Goal: Task Accomplishment & Management: Manage account settings

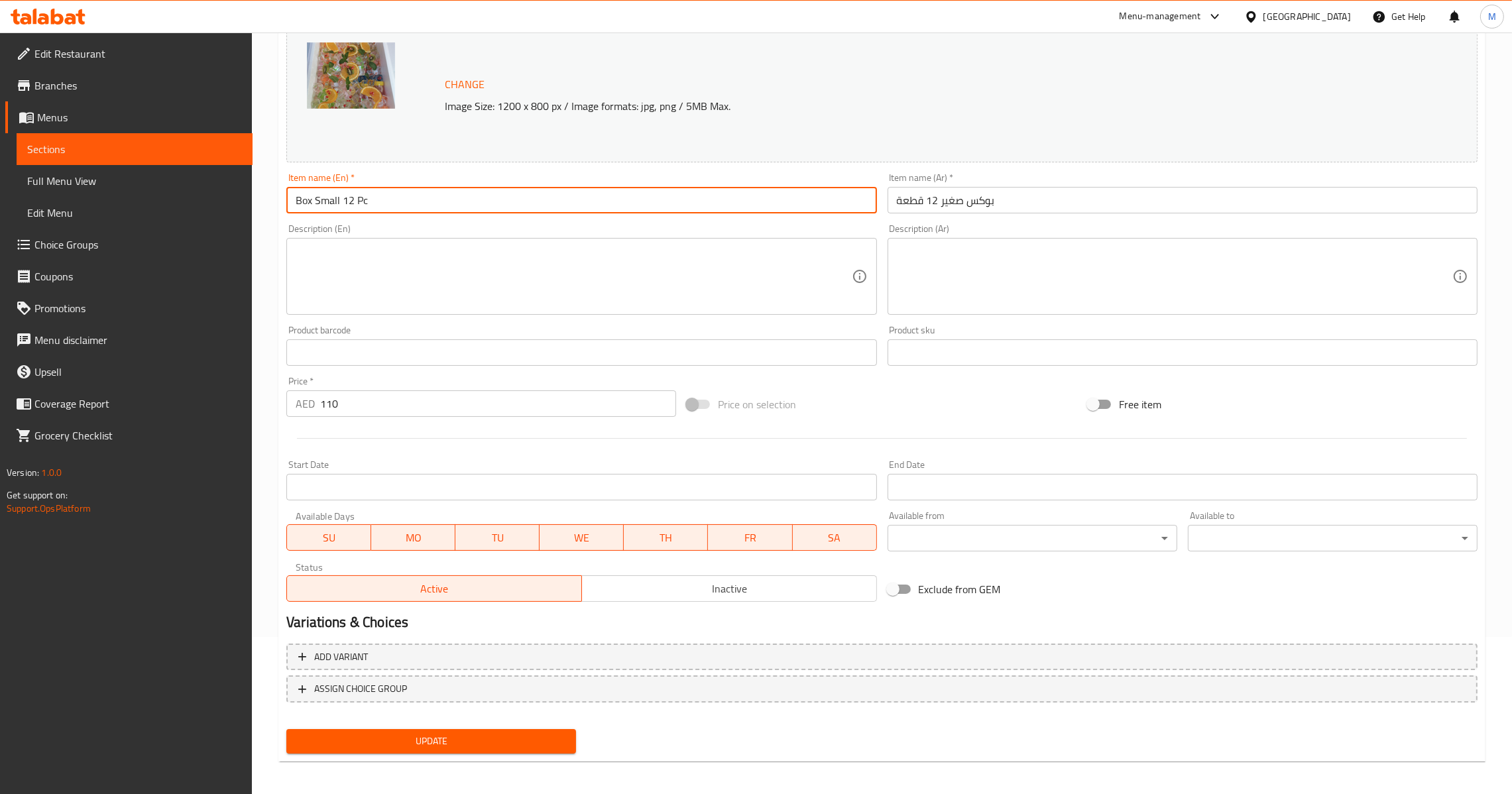
scroll to position [160, 0]
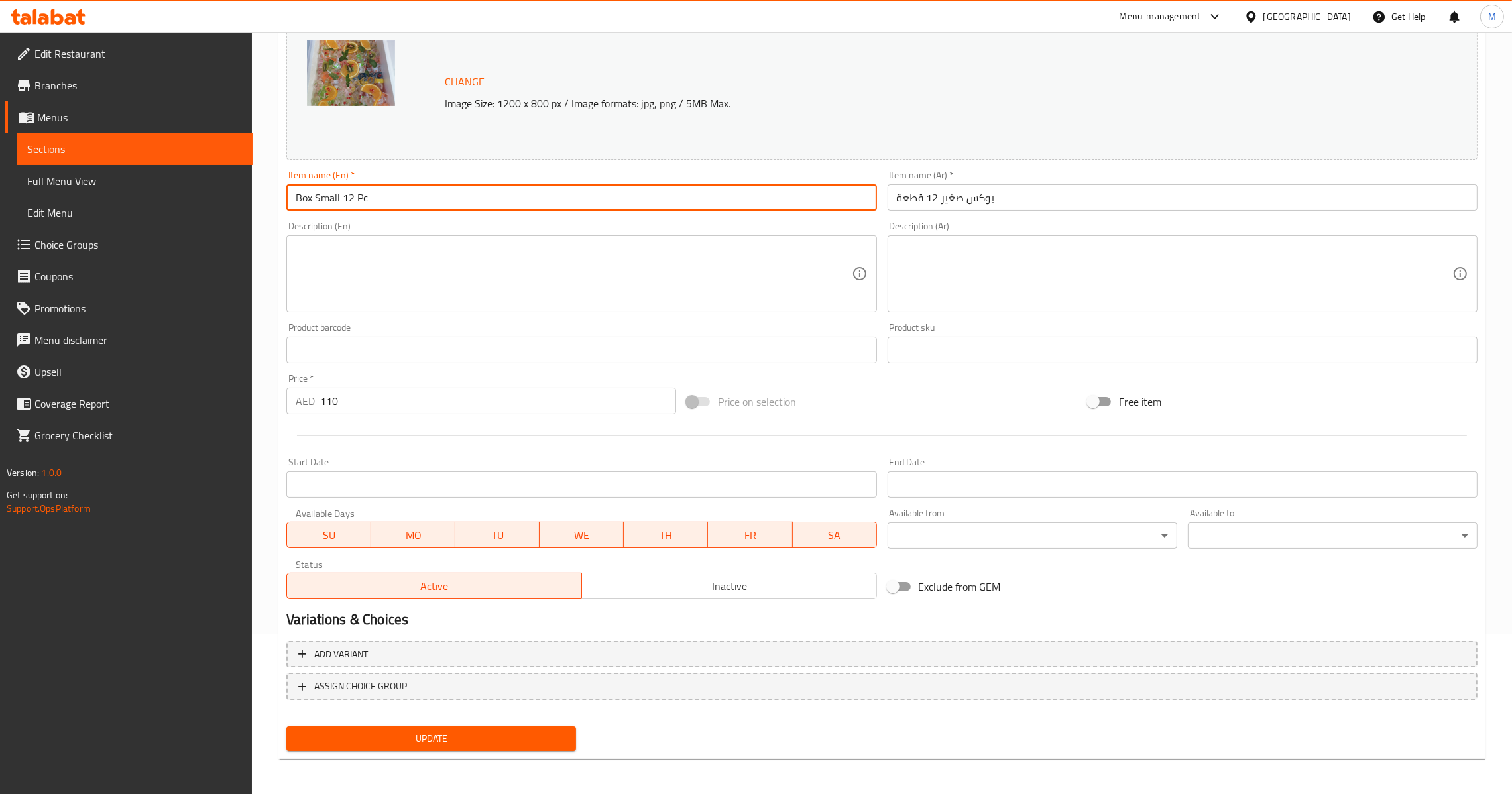
click at [86, 127] on link "Menus" at bounding box center [128, 117] width 247 height 31
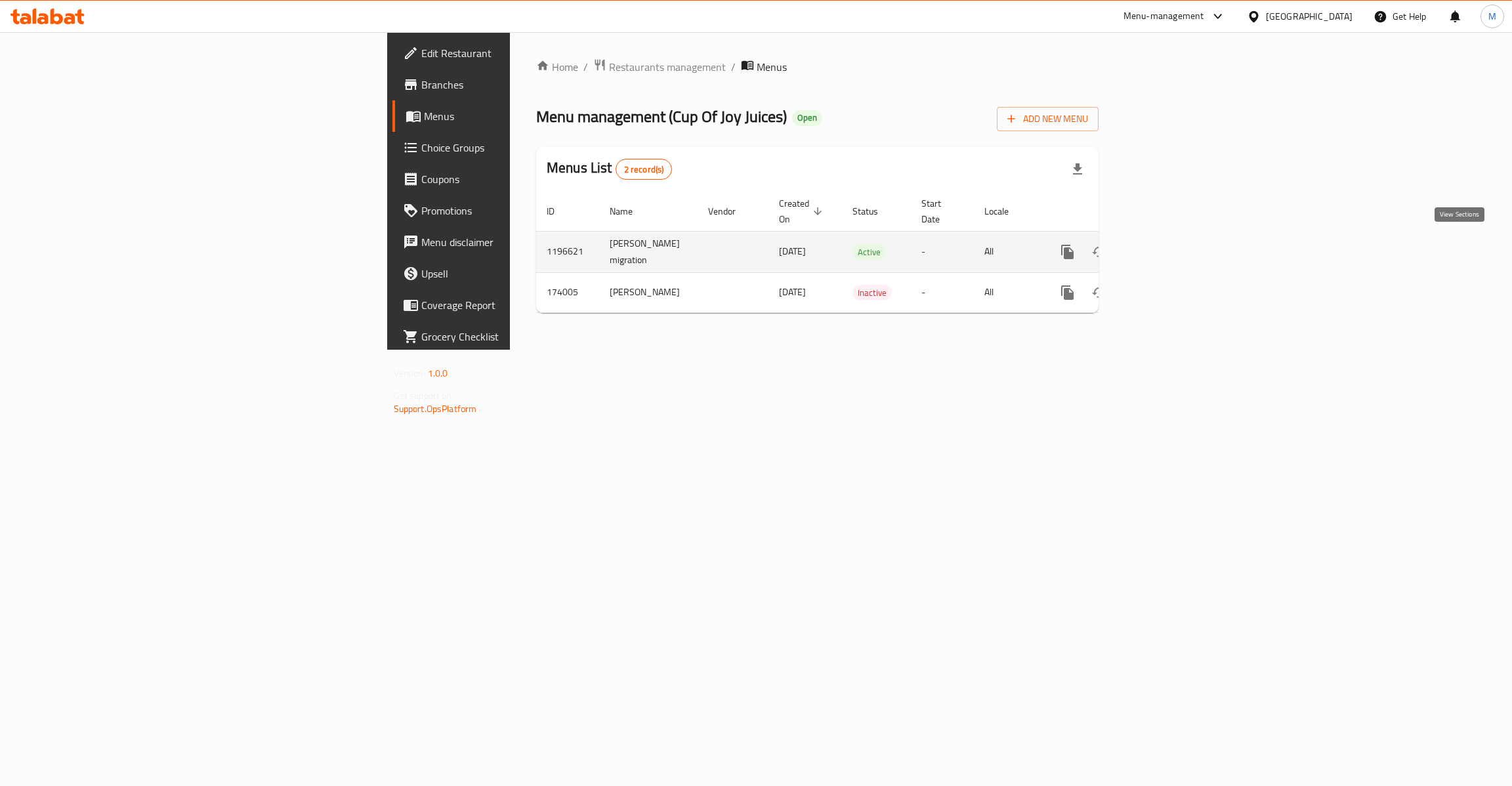
click at [1178, 247] on link "enhanced table" at bounding box center [1162, 252] width 31 height 31
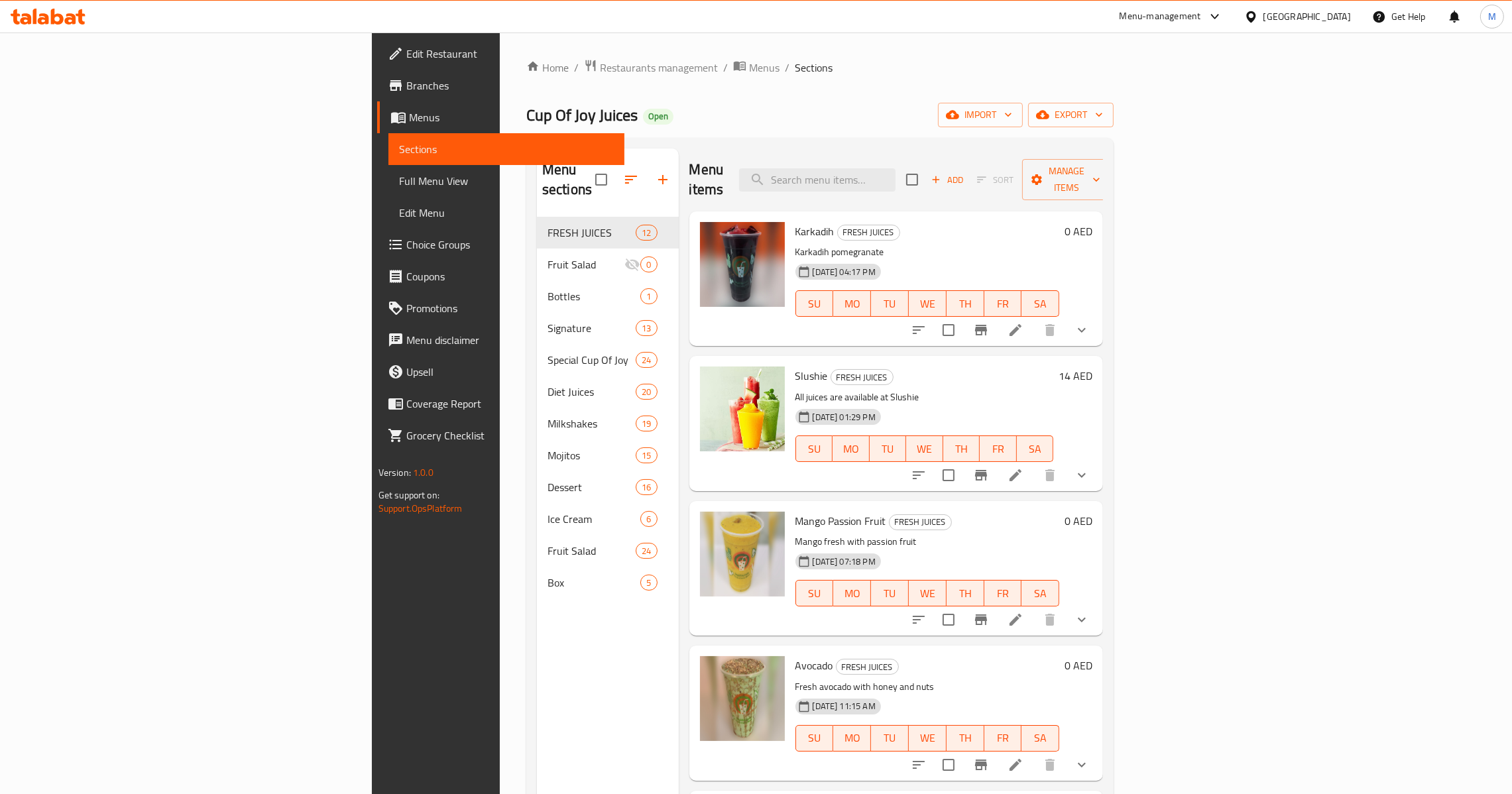
click at [1270, 1] on div "[GEOGRAPHIC_DATA]" at bounding box center [1297, 17] width 128 height 31
click at [1274, 14] on div "[GEOGRAPHIC_DATA]" at bounding box center [1307, 17] width 87 height 15
click at [1184, 133] on div "[GEOGRAPHIC_DATA]" at bounding box center [1251, 136] width 199 height 31
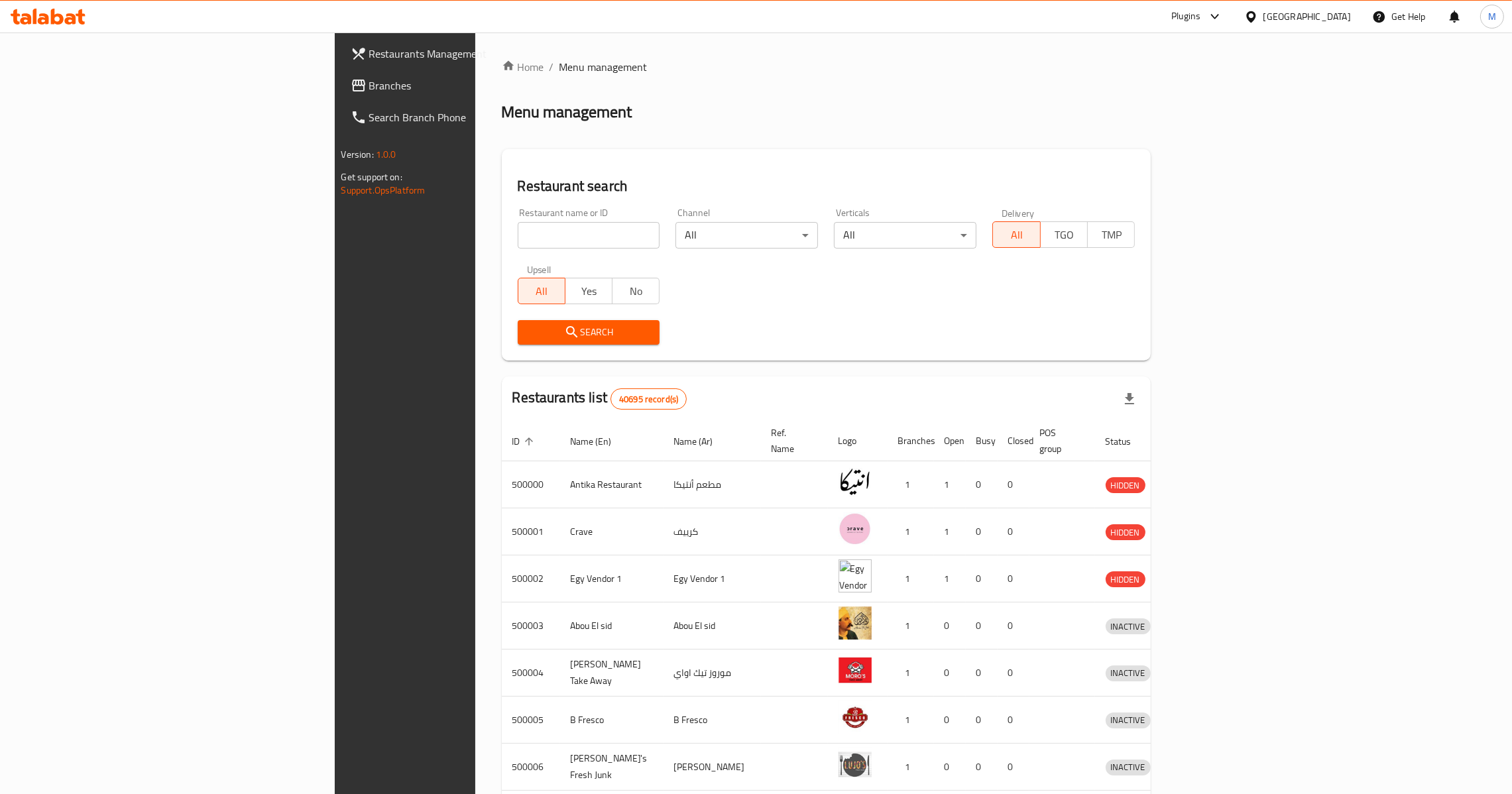
click at [369, 83] on span "Branches" at bounding box center [473, 86] width 208 height 16
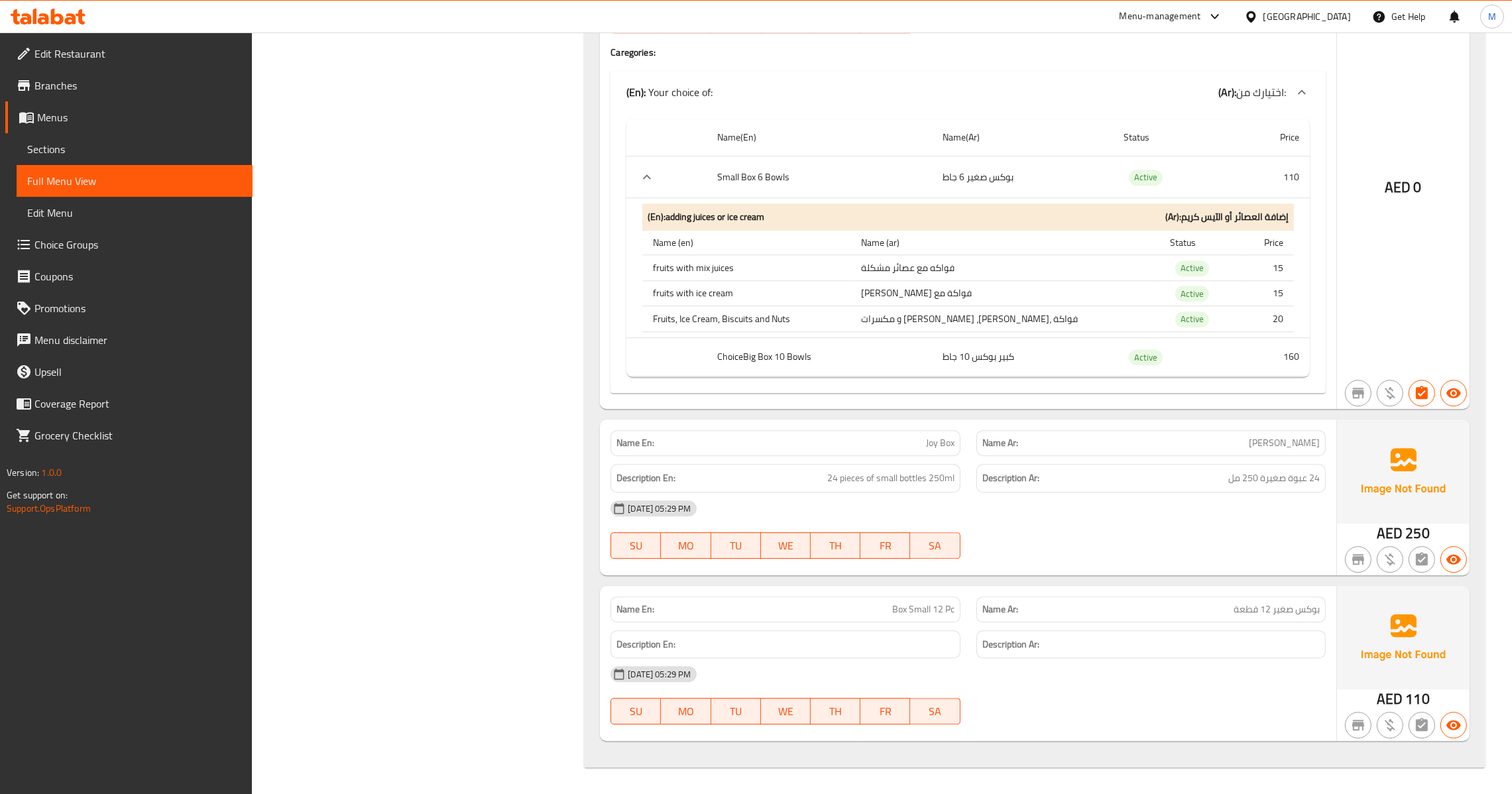
scroll to position [0, 127]
click at [106, 120] on span "Menus" at bounding box center [140, 117] width 205 height 16
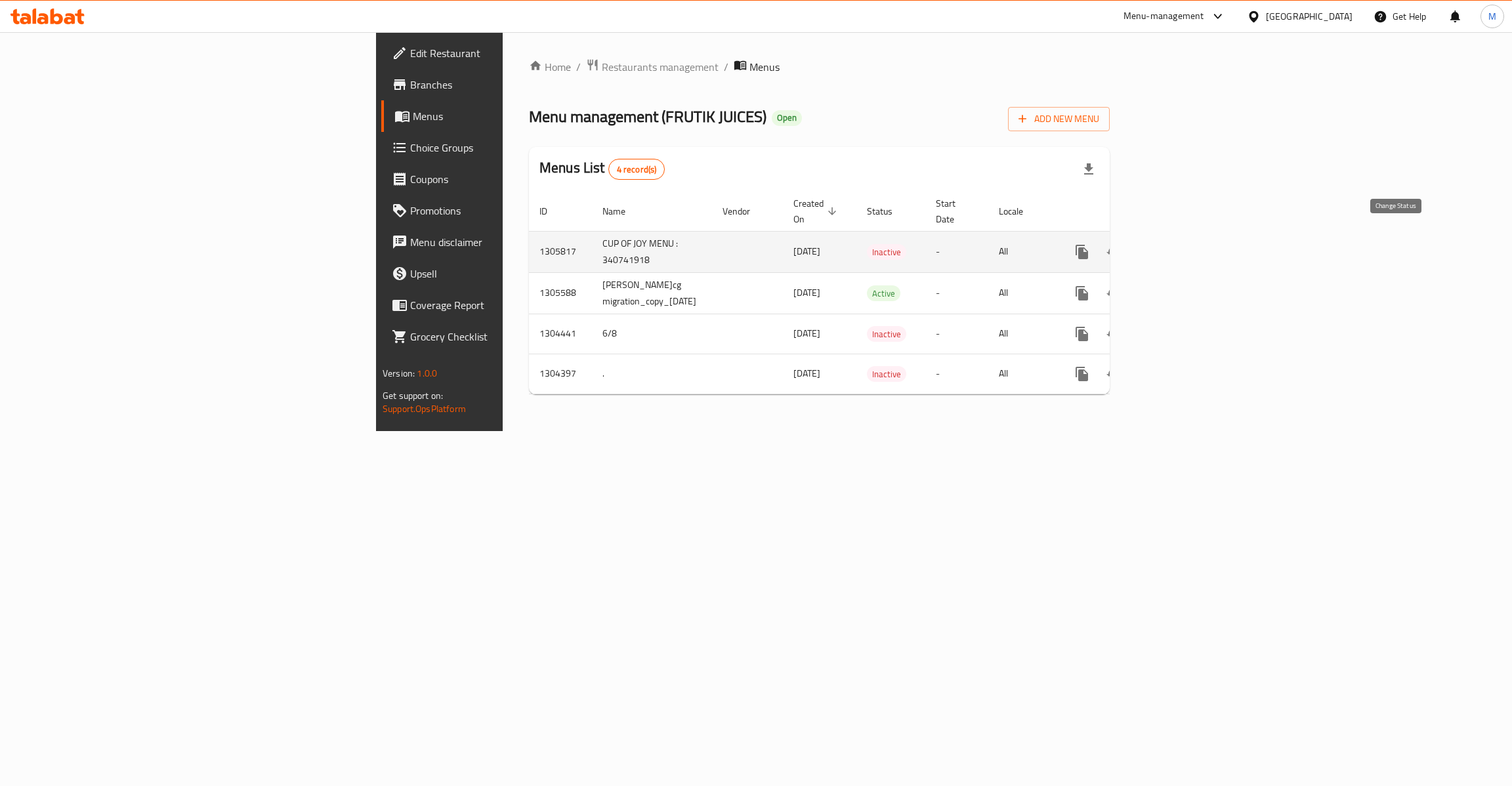
click at [1121, 244] on icon "enhanced table" at bounding box center [1114, 252] width 16 height 16
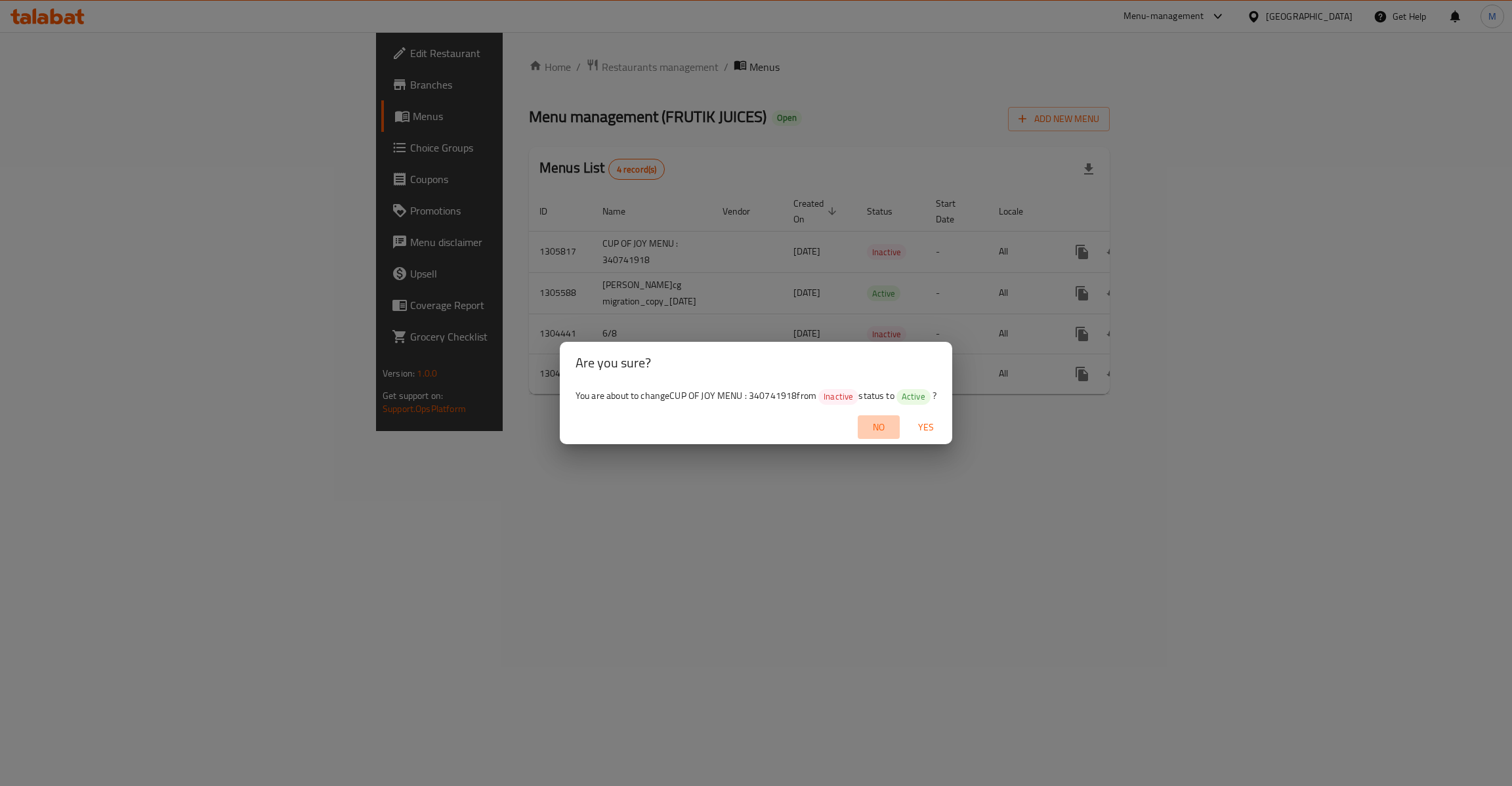
click at [891, 435] on span "No" at bounding box center [879, 427] width 31 height 16
